Goal: Task Accomplishment & Management: Use online tool/utility

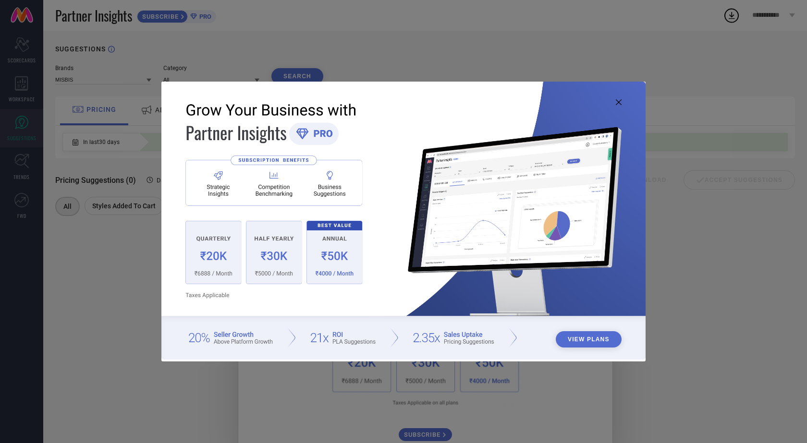
click at [618, 102] on icon at bounding box center [618, 102] width 6 height 6
click at [616, 104] on icon at bounding box center [618, 102] width 6 height 6
